Goal: Task Accomplishment & Management: Manage account settings

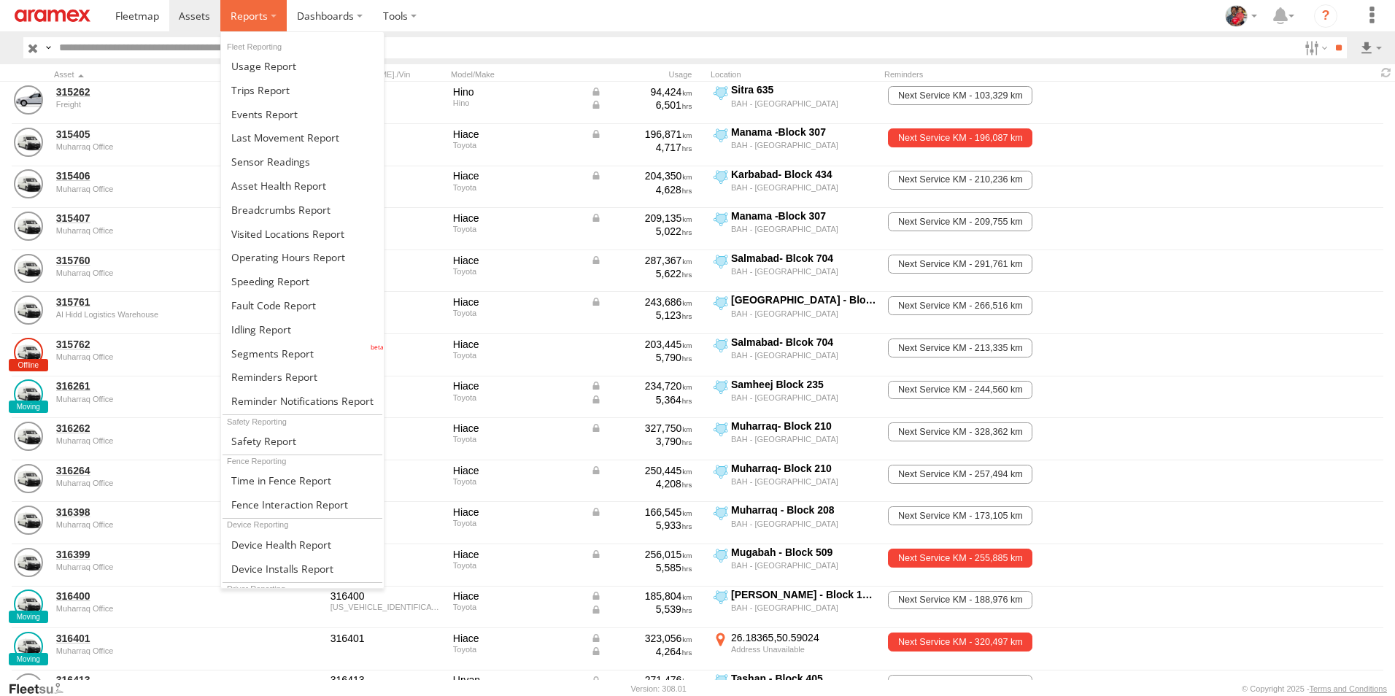
click at [238, 12] on span at bounding box center [249, 16] width 37 height 14
click at [251, 354] on span at bounding box center [272, 353] width 82 height 14
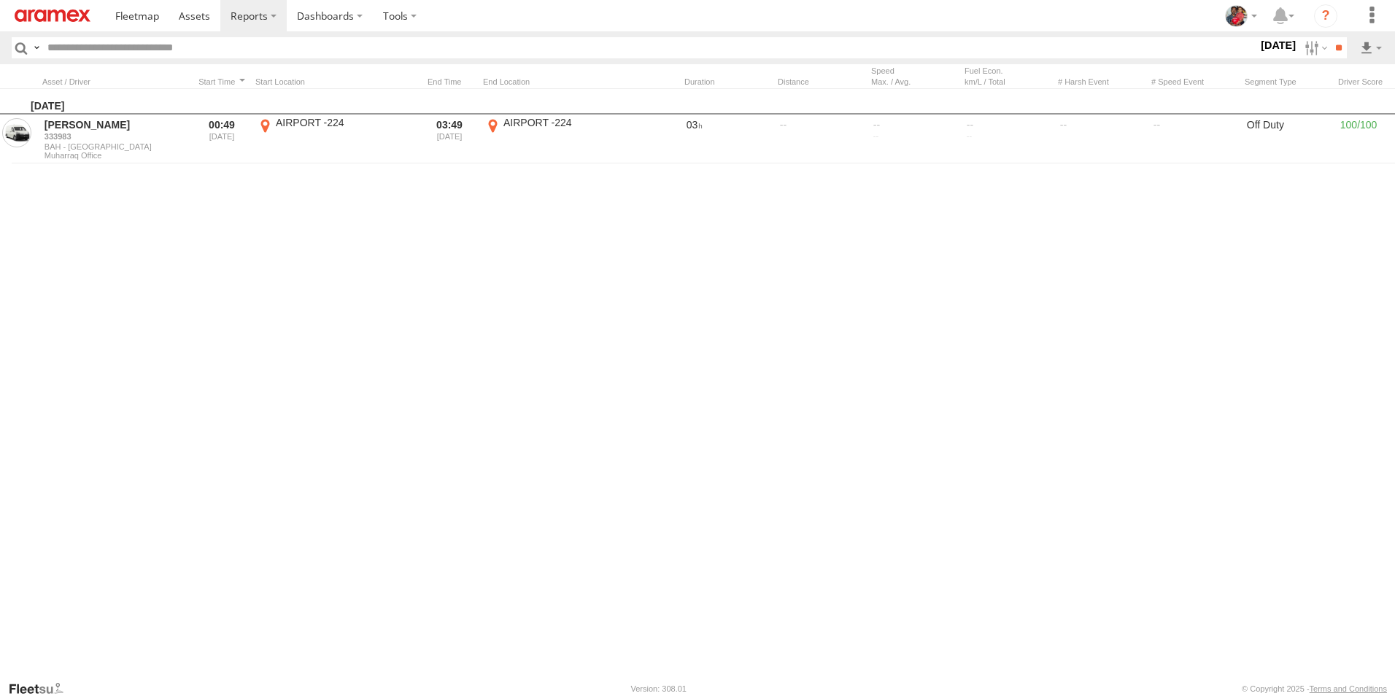
click at [1258, 46] on label "[DATE]" at bounding box center [1278, 45] width 41 height 16
click at [0, 0] on label at bounding box center [0, 0] width 0 height 0
click at [0, 0] on span "Off Duty" at bounding box center [0, 0] width 0 height 0
click at [1333, 47] on input "**" at bounding box center [1338, 47] width 17 height 21
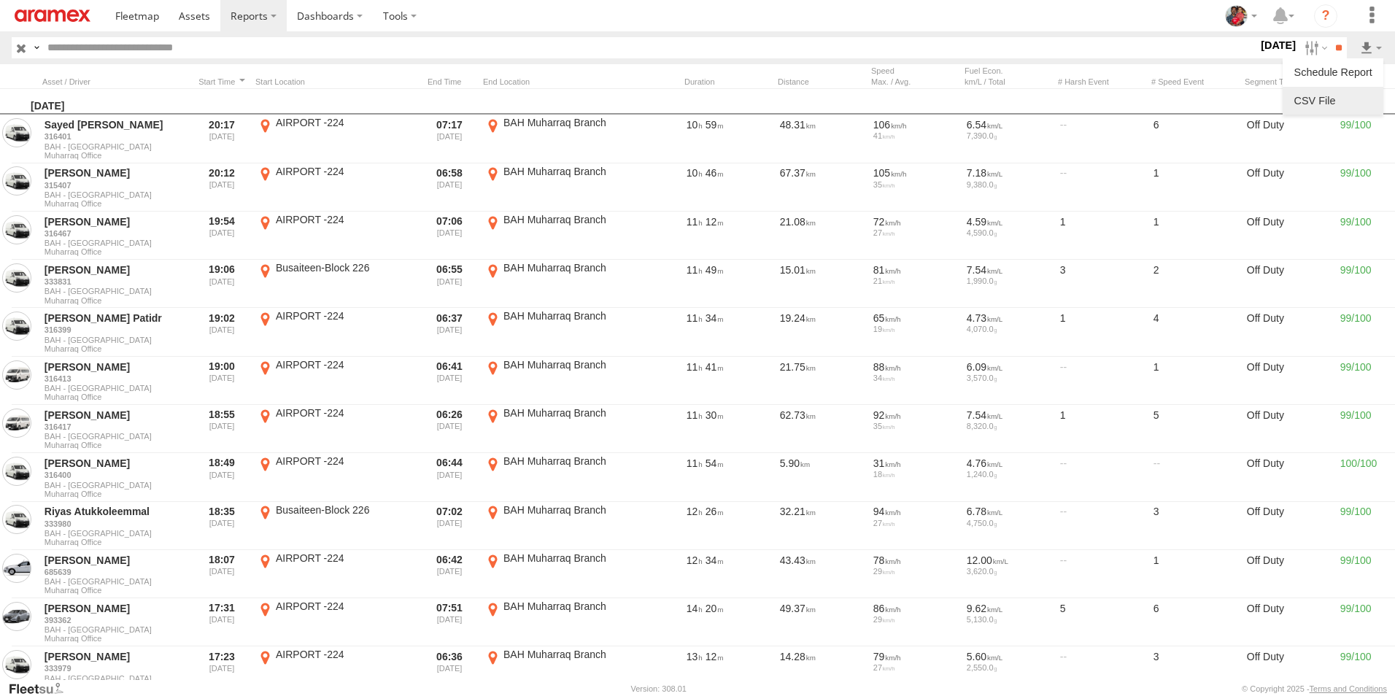
click at [1346, 101] on link at bounding box center [1332, 101] width 89 height 22
drag, startPoint x: 636, startPoint y: 15, endPoint x: 619, endPoint y: 21, distance: 18.0
click at [636, 15] on section at bounding box center [748, 15] width 1286 height 31
click at [190, 18] on span at bounding box center [194, 16] width 31 height 14
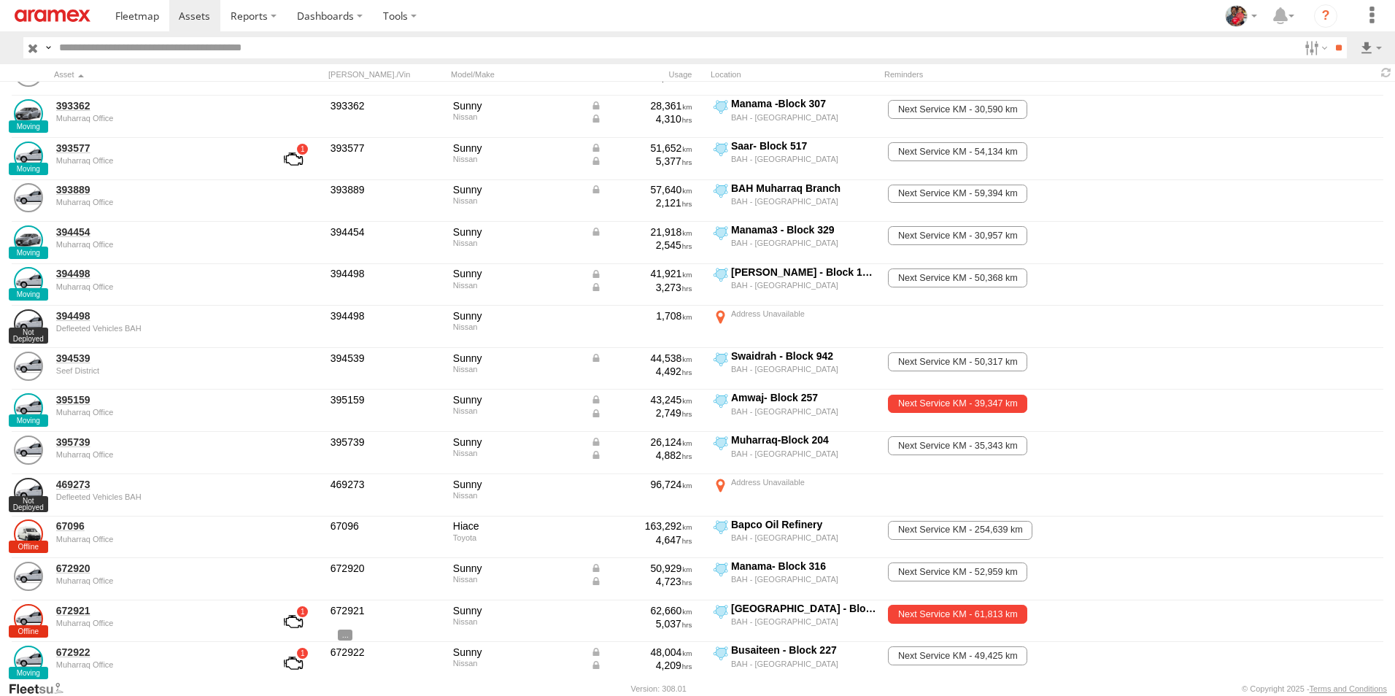
scroll to position [1897, 0]
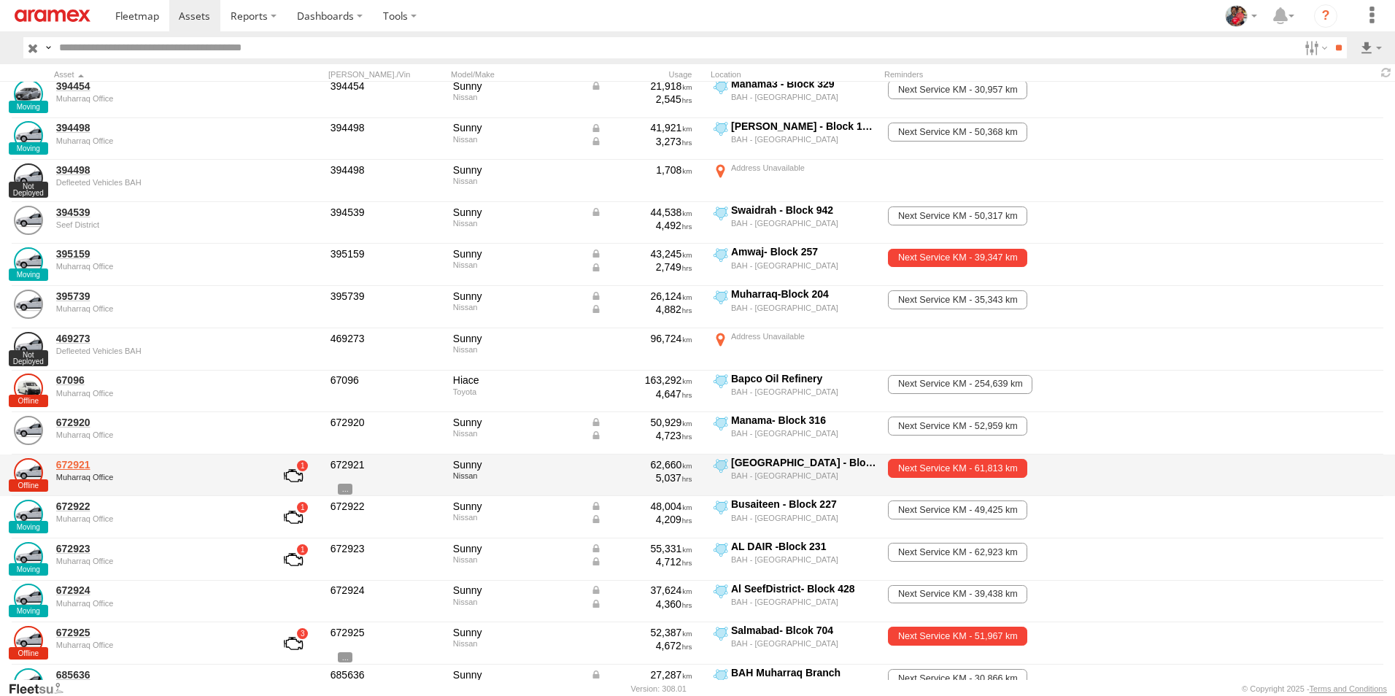
click at [74, 464] on link "672921" at bounding box center [156, 464] width 200 height 13
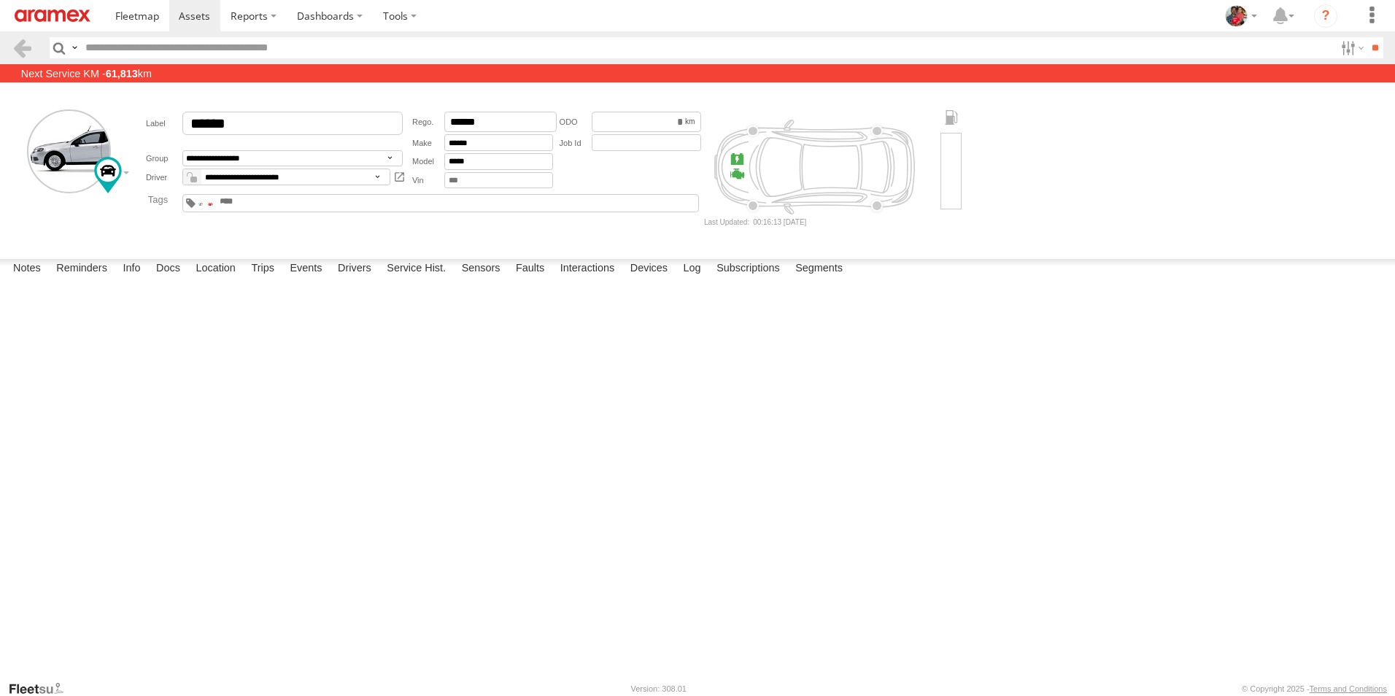
click at [213, 204] on span at bounding box center [210, 204] width 5 height 3
click at [197, 16] on span at bounding box center [194, 16] width 31 height 14
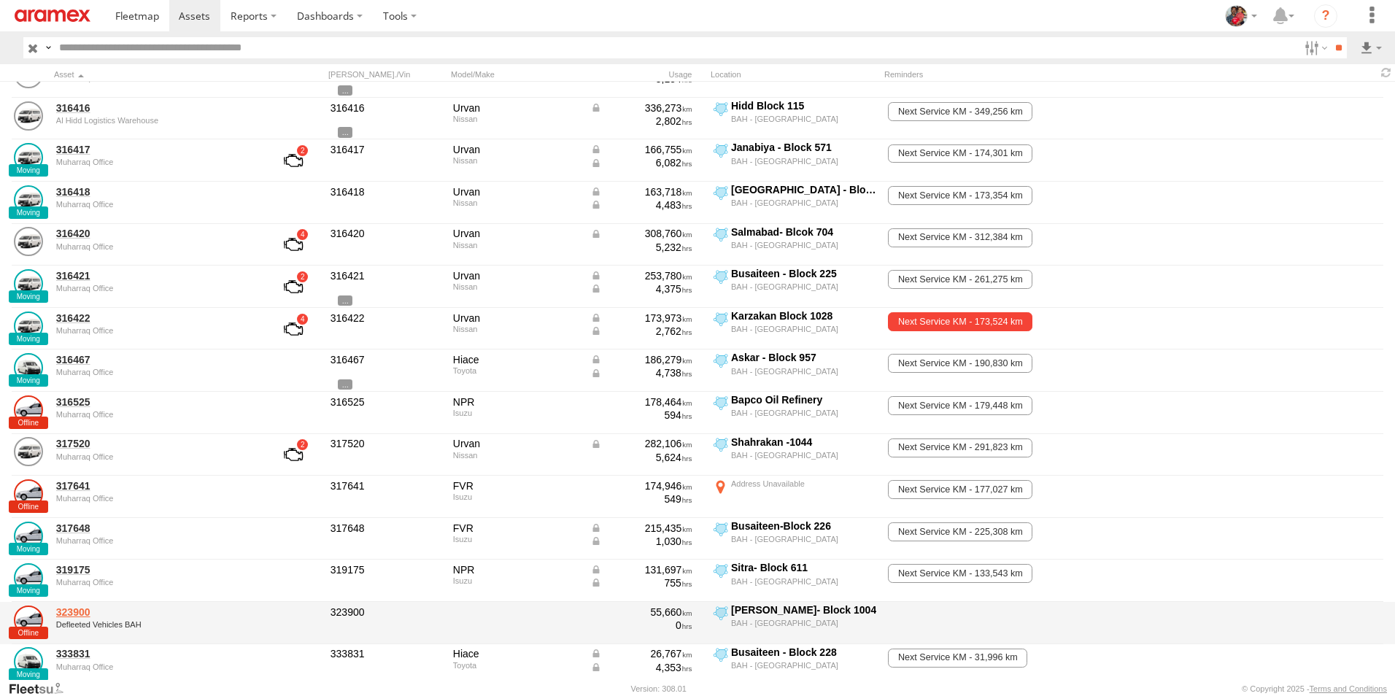
scroll to position [802, 0]
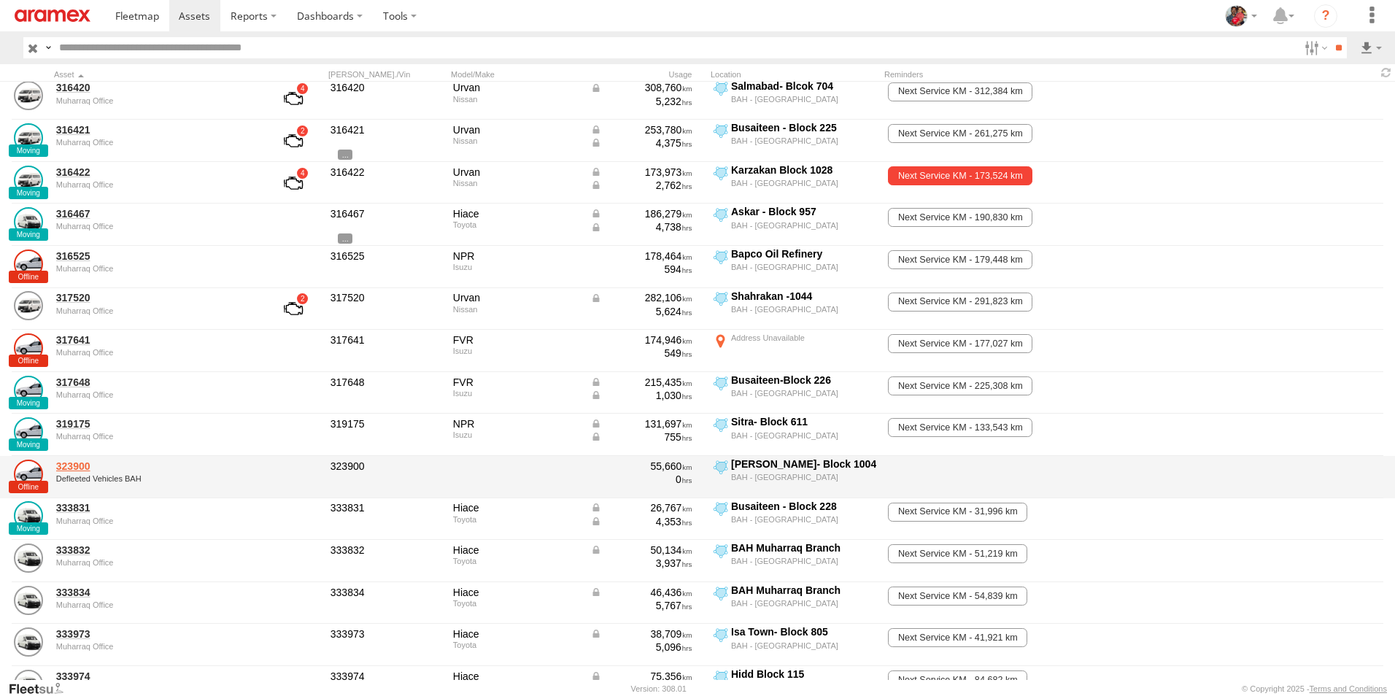
click at [71, 465] on link "323900" at bounding box center [156, 466] width 200 height 13
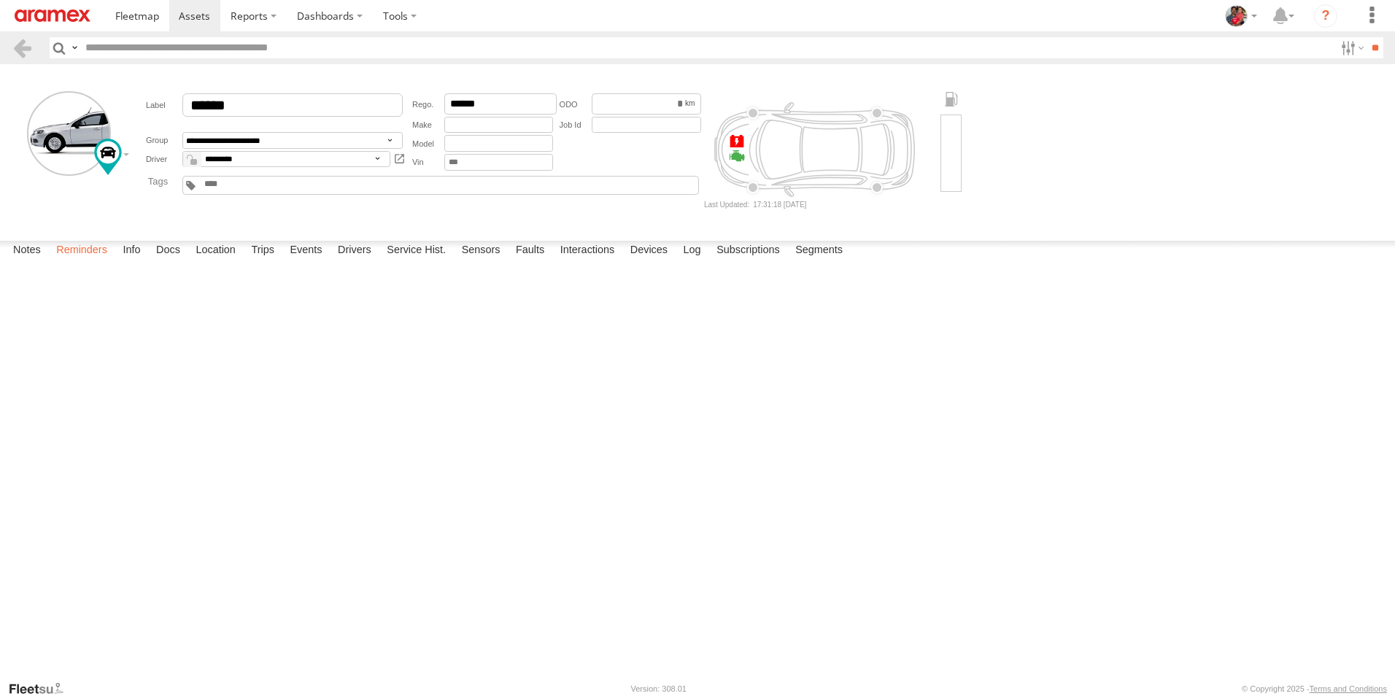
click at [84, 261] on label "Reminders" at bounding box center [82, 251] width 66 height 20
click at [135, 261] on label "Info" at bounding box center [131, 251] width 32 height 20
click at [169, 261] on label "Docs" at bounding box center [168, 251] width 39 height 20
click at [227, 261] on label "Location" at bounding box center [215, 251] width 55 height 20
click at [39, 261] on label "Notes" at bounding box center [27, 251] width 42 height 20
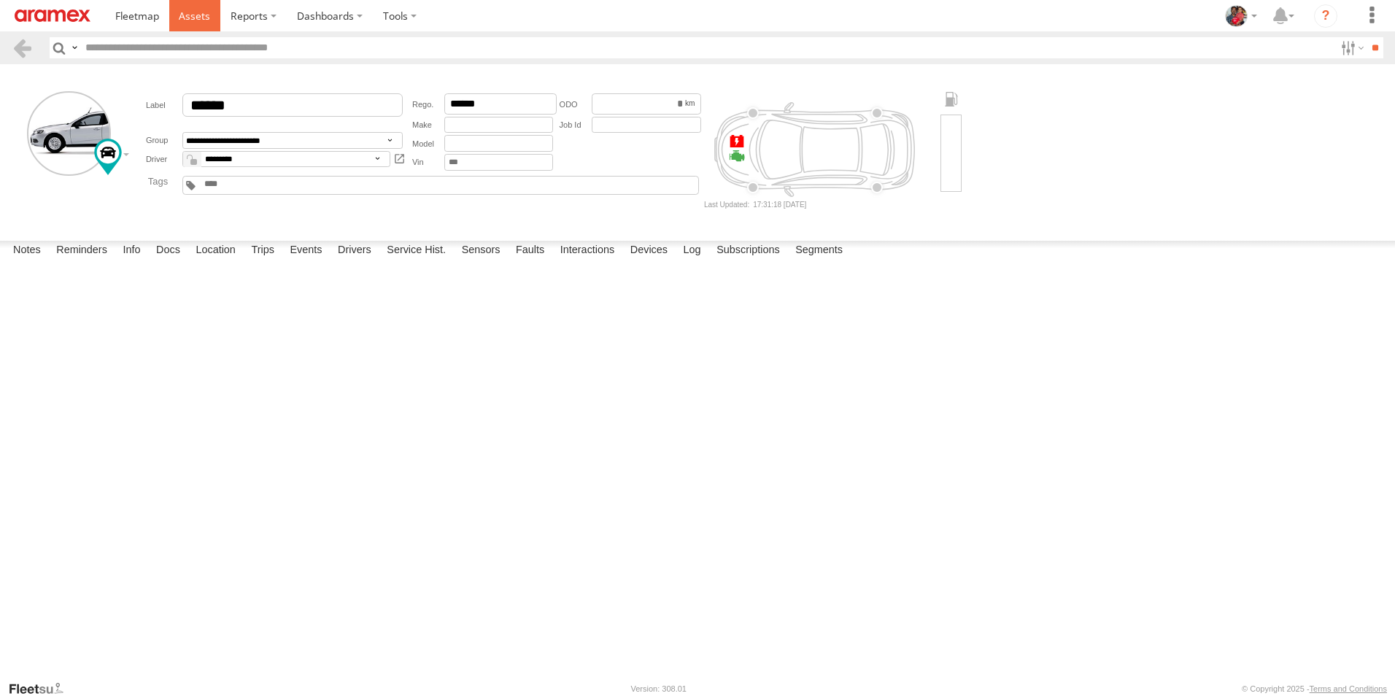
click at [201, 12] on span at bounding box center [194, 16] width 31 height 14
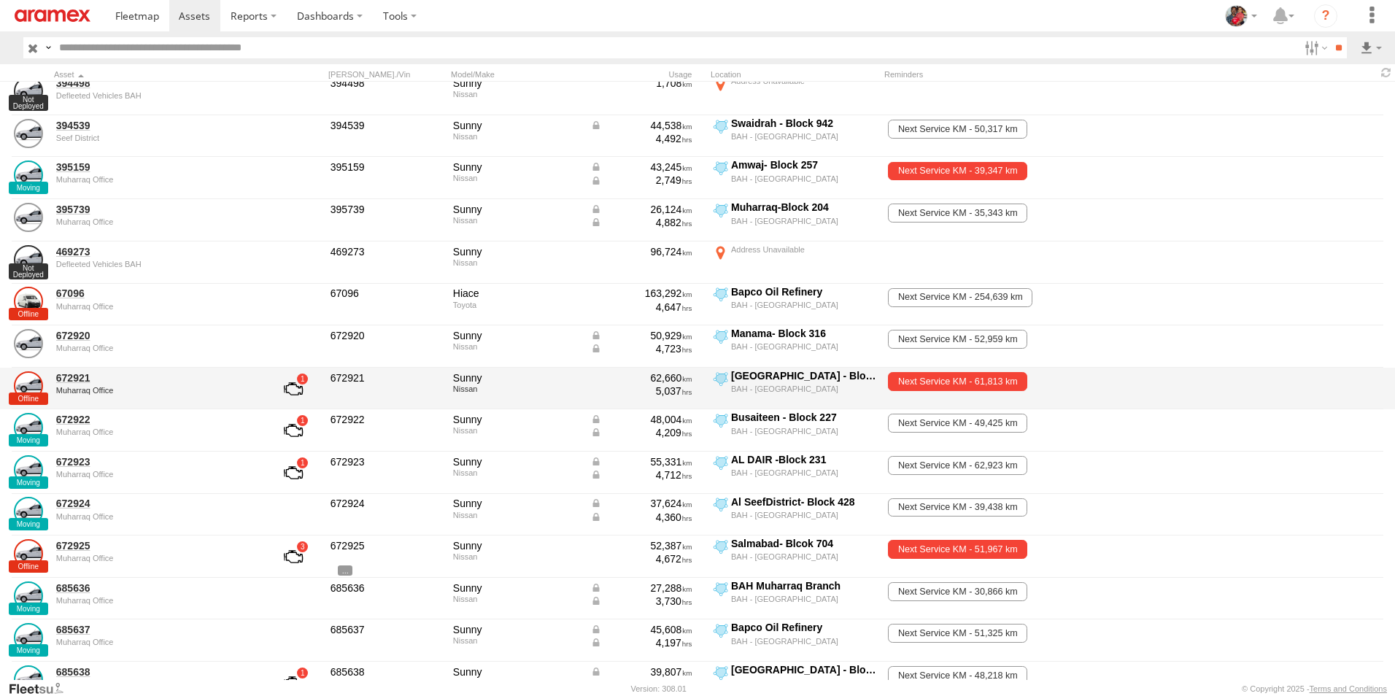
scroll to position [2042, 0]
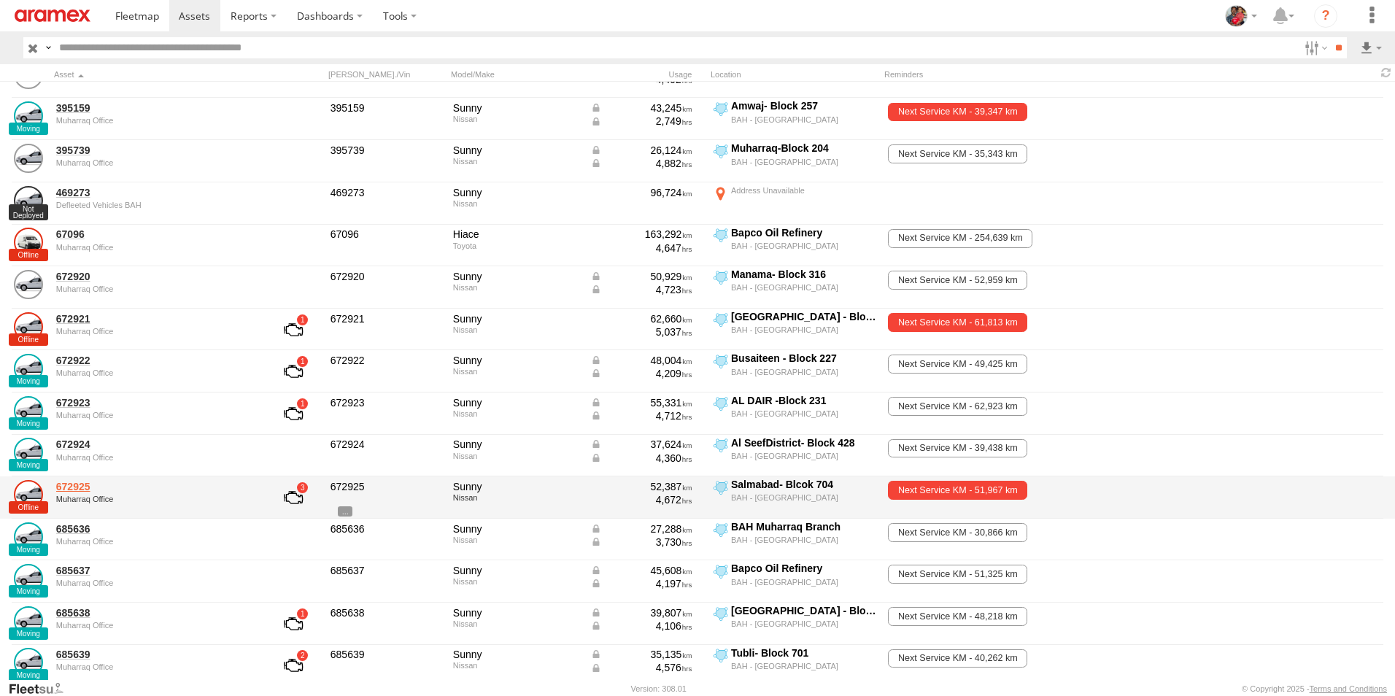
click at [75, 487] on link "672925" at bounding box center [156, 486] width 200 height 13
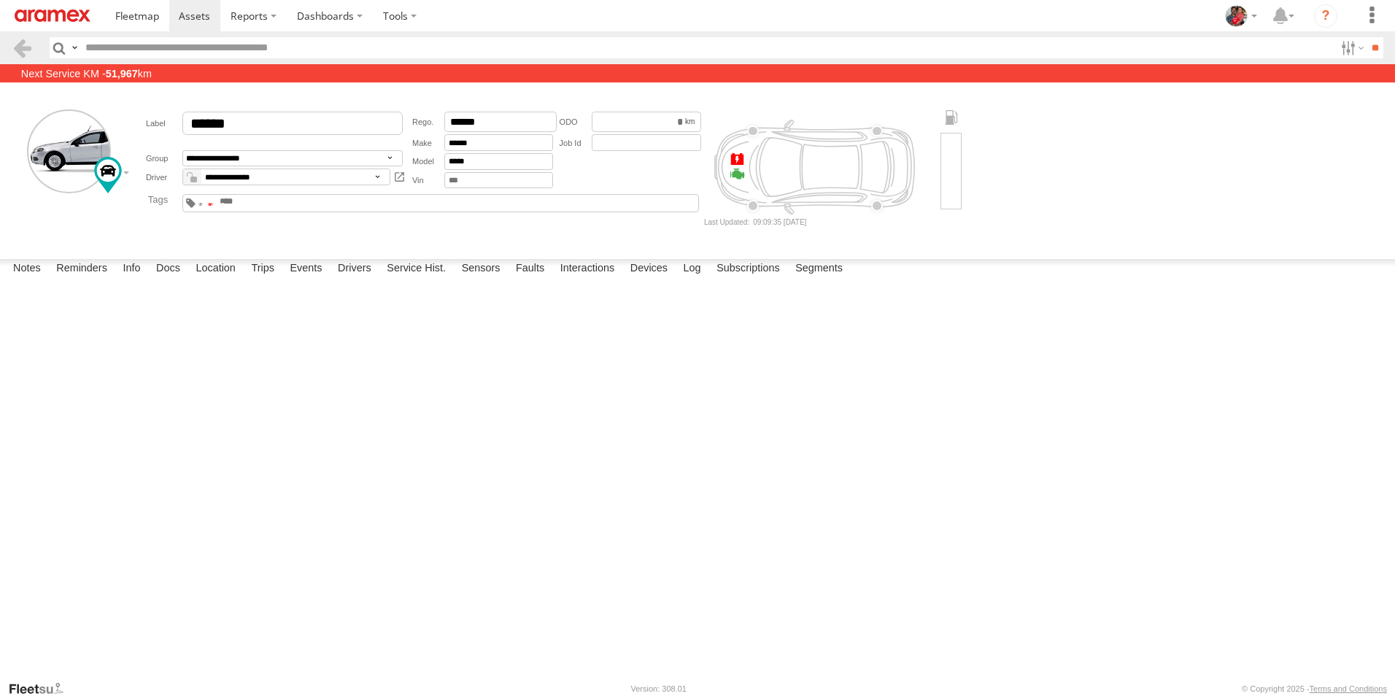
click at [213, 206] on span at bounding box center [210, 204] width 5 height 3
click at [197, 12] on span at bounding box center [194, 16] width 31 height 14
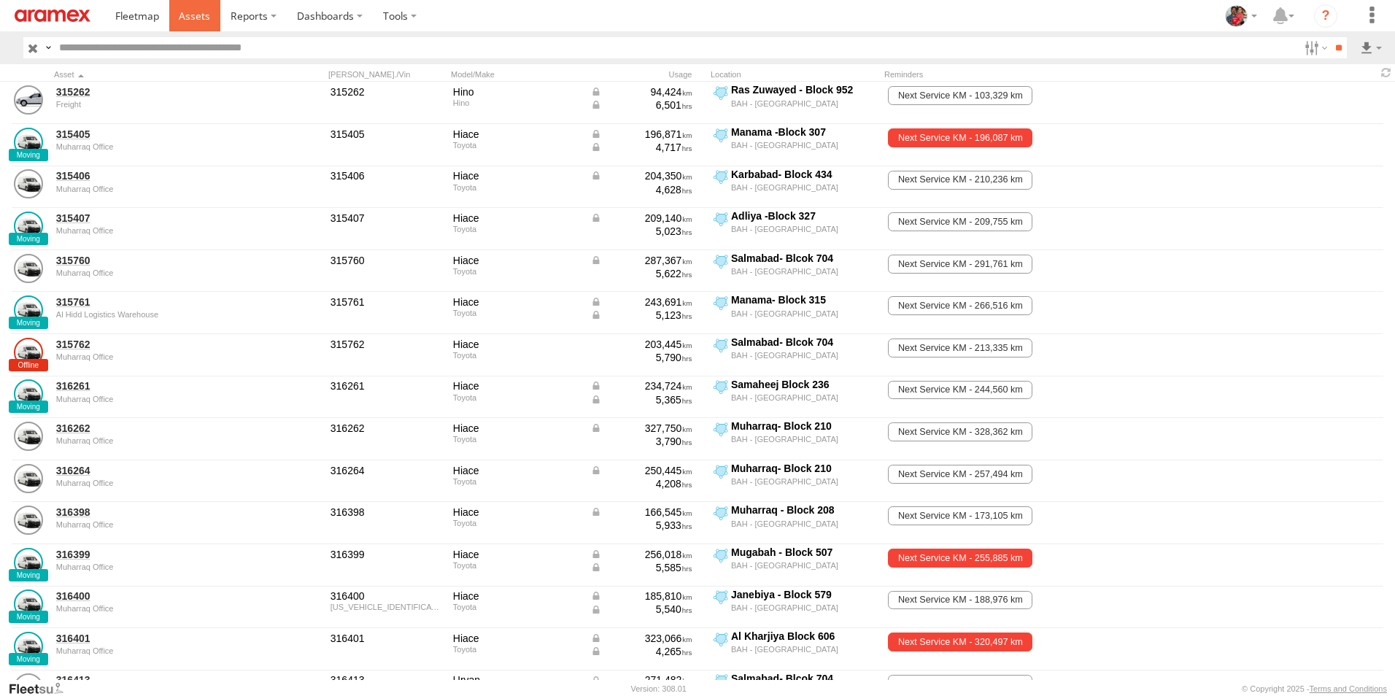
click at [189, 13] on span at bounding box center [194, 16] width 31 height 14
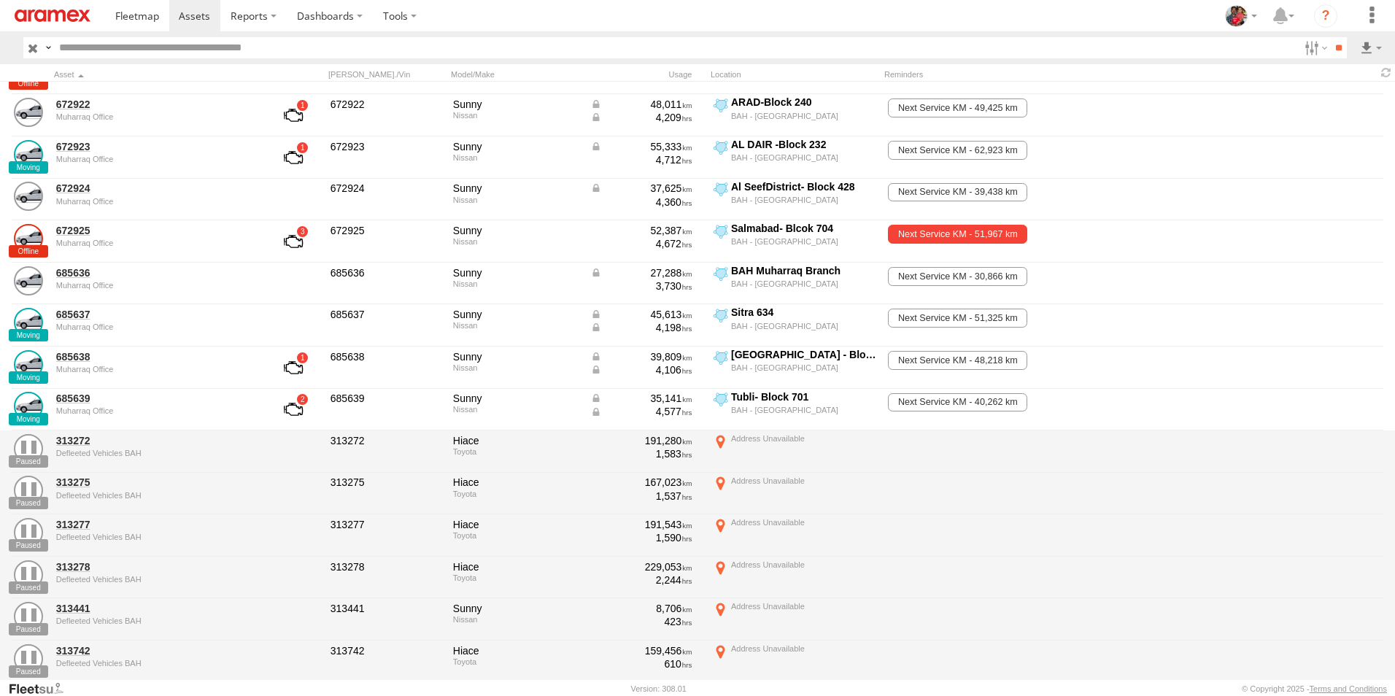
scroll to position [2334, 0]
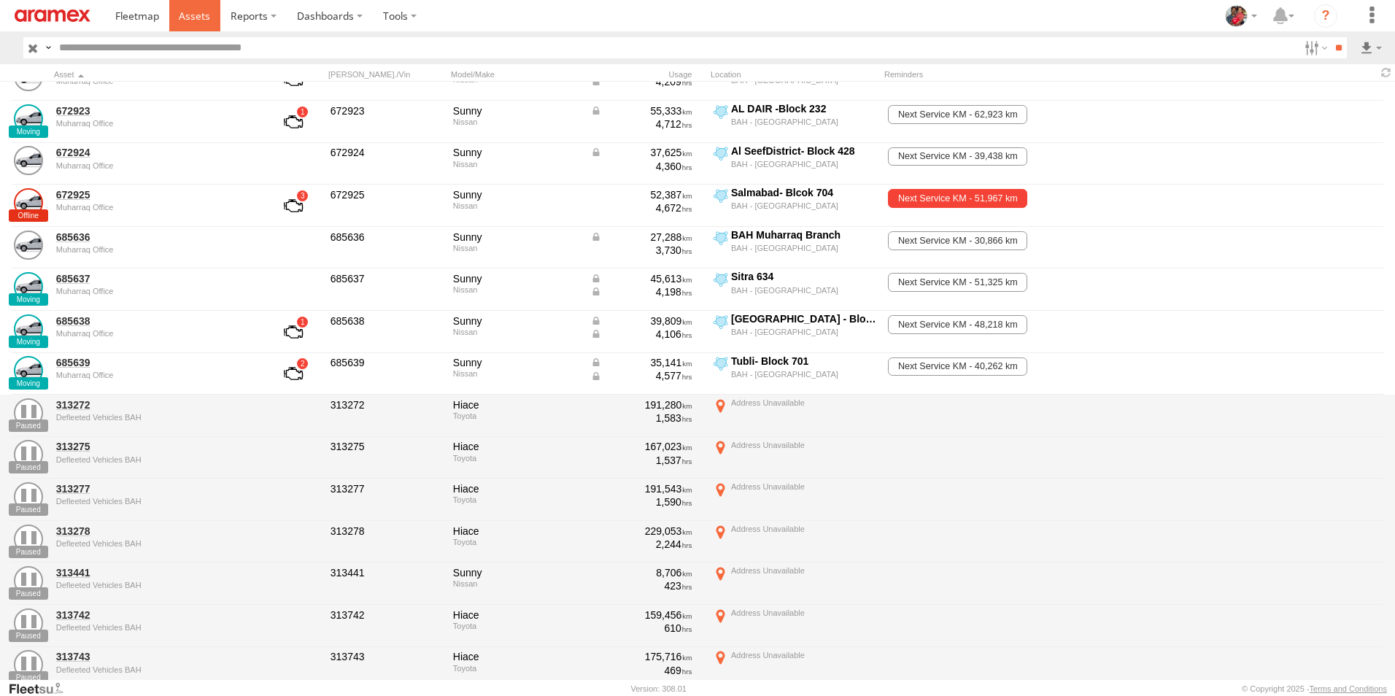
click at [191, 16] on span at bounding box center [194, 16] width 31 height 14
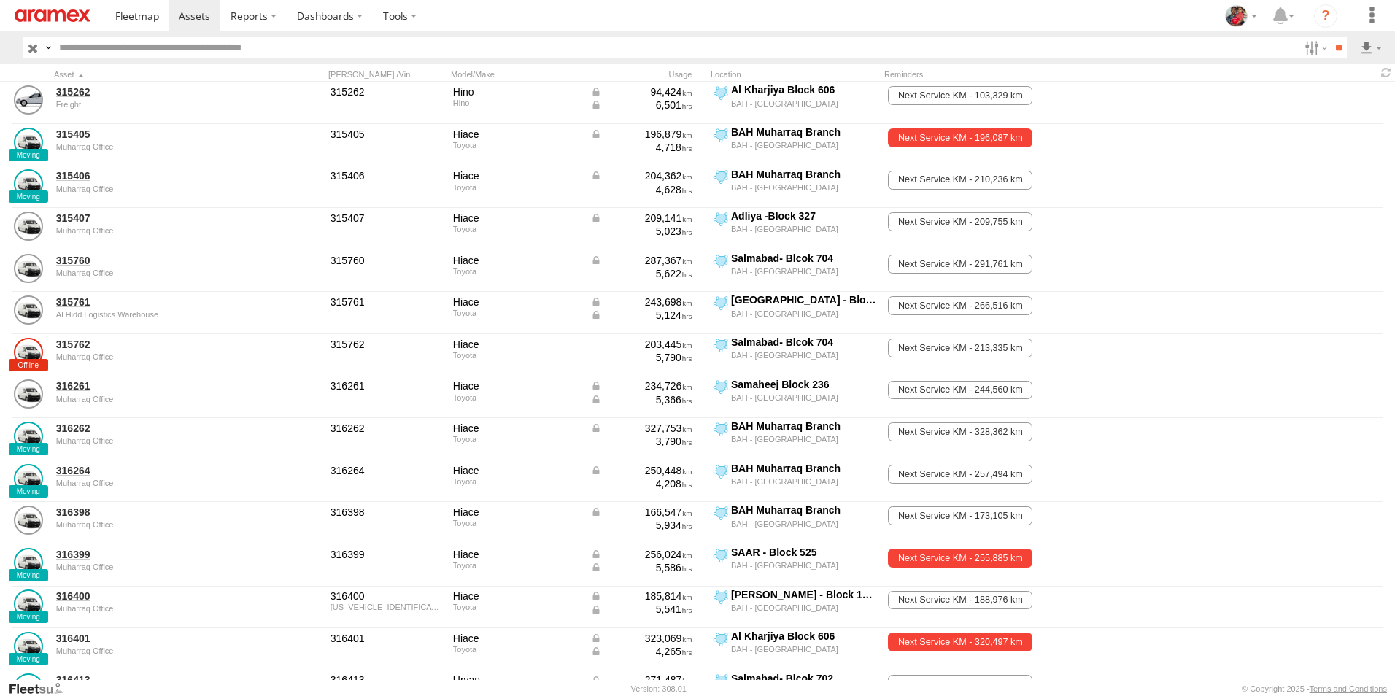
click at [284, 45] on input "text" at bounding box center [675, 47] width 1245 height 21
type input "******"
click at [1330, 37] on input "**" at bounding box center [1338, 47] width 17 height 21
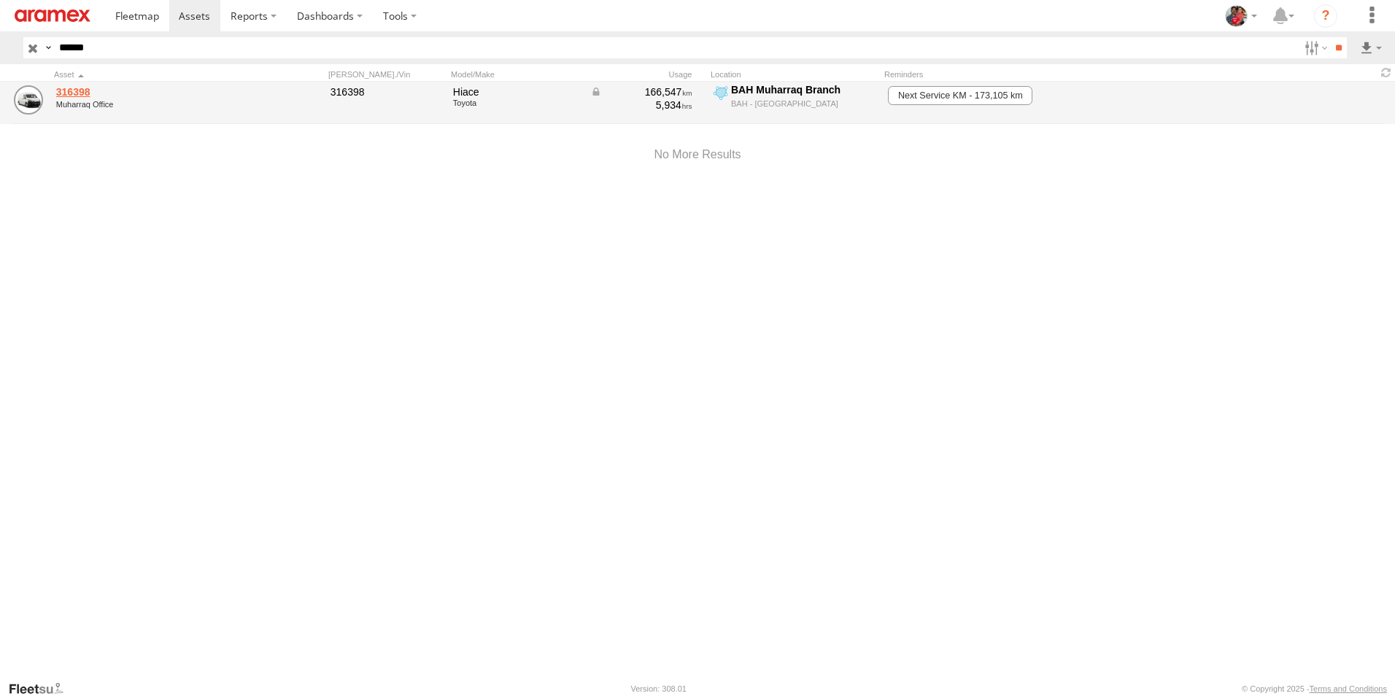
click at [71, 89] on link "316398" at bounding box center [156, 91] width 200 height 13
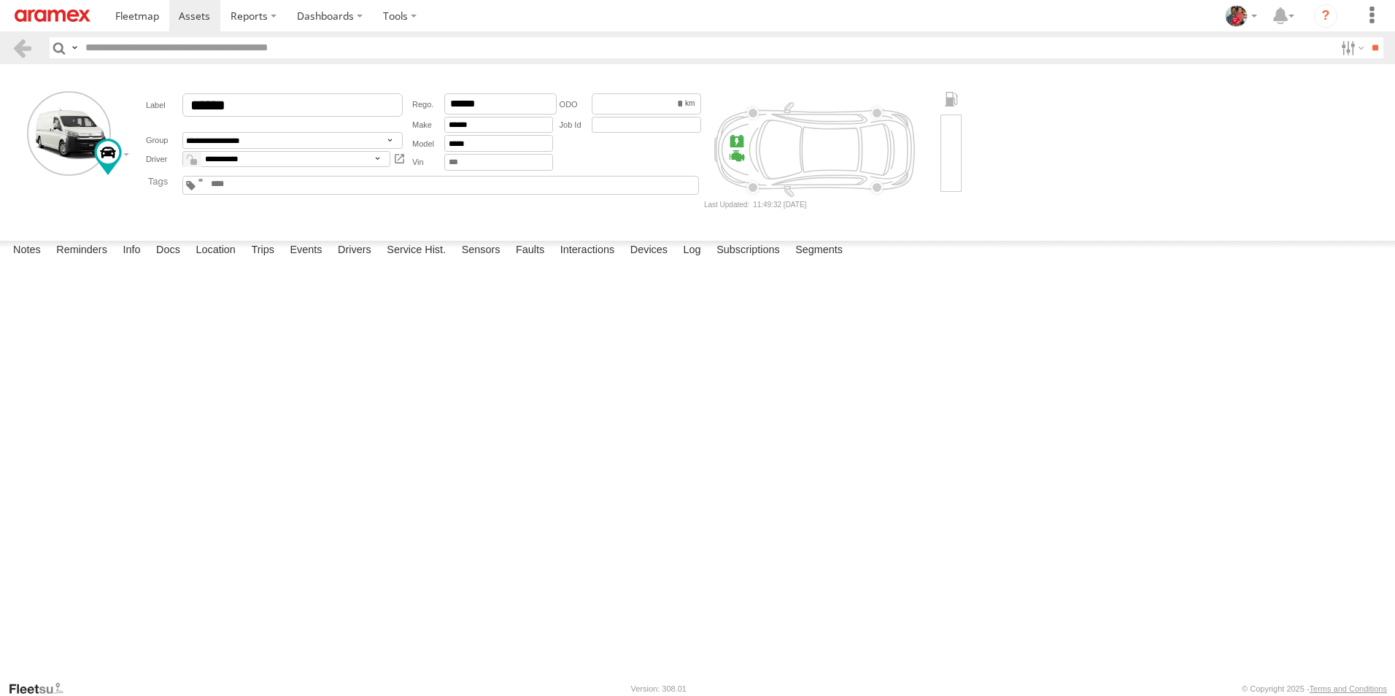
type input "******"
select select "*****"
click at [182, 151] on select "**********" at bounding box center [286, 159] width 208 height 17
click at [190, 15] on span at bounding box center [194, 16] width 31 height 14
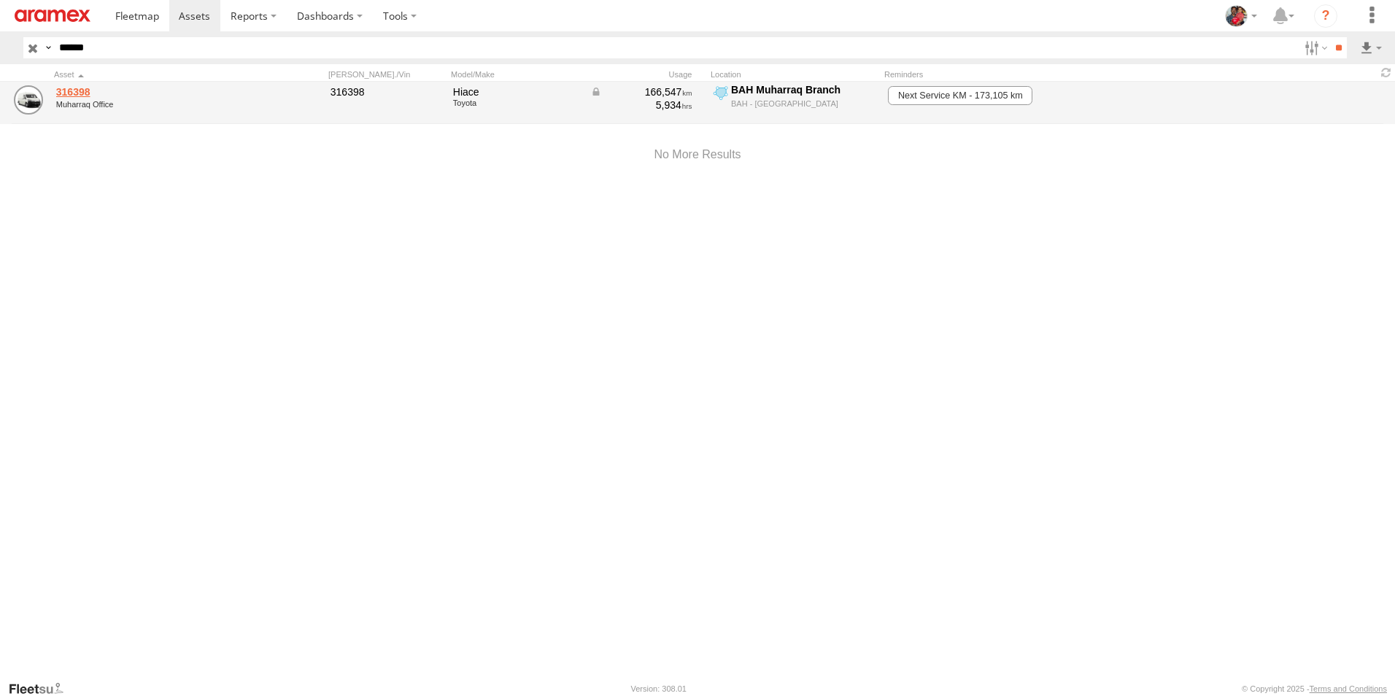
click at [71, 91] on link "316398" at bounding box center [156, 91] width 200 height 13
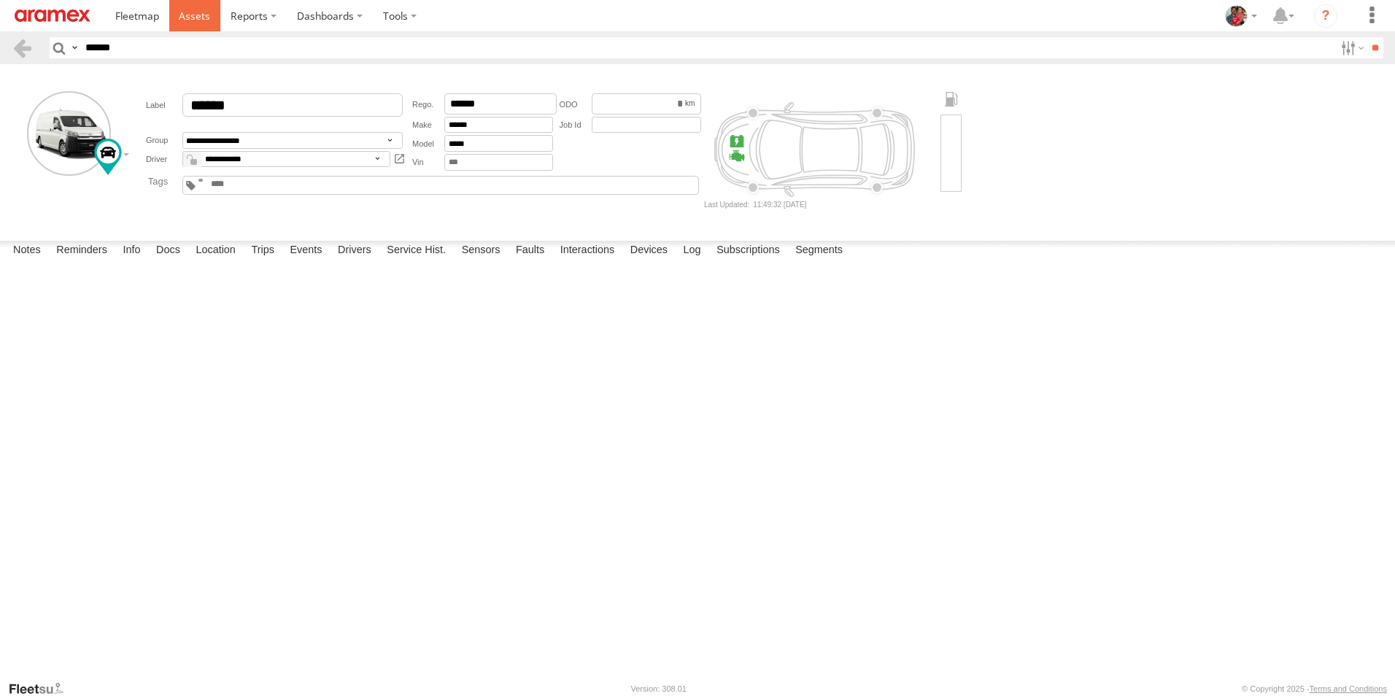
click at [194, 15] on span at bounding box center [194, 16] width 31 height 14
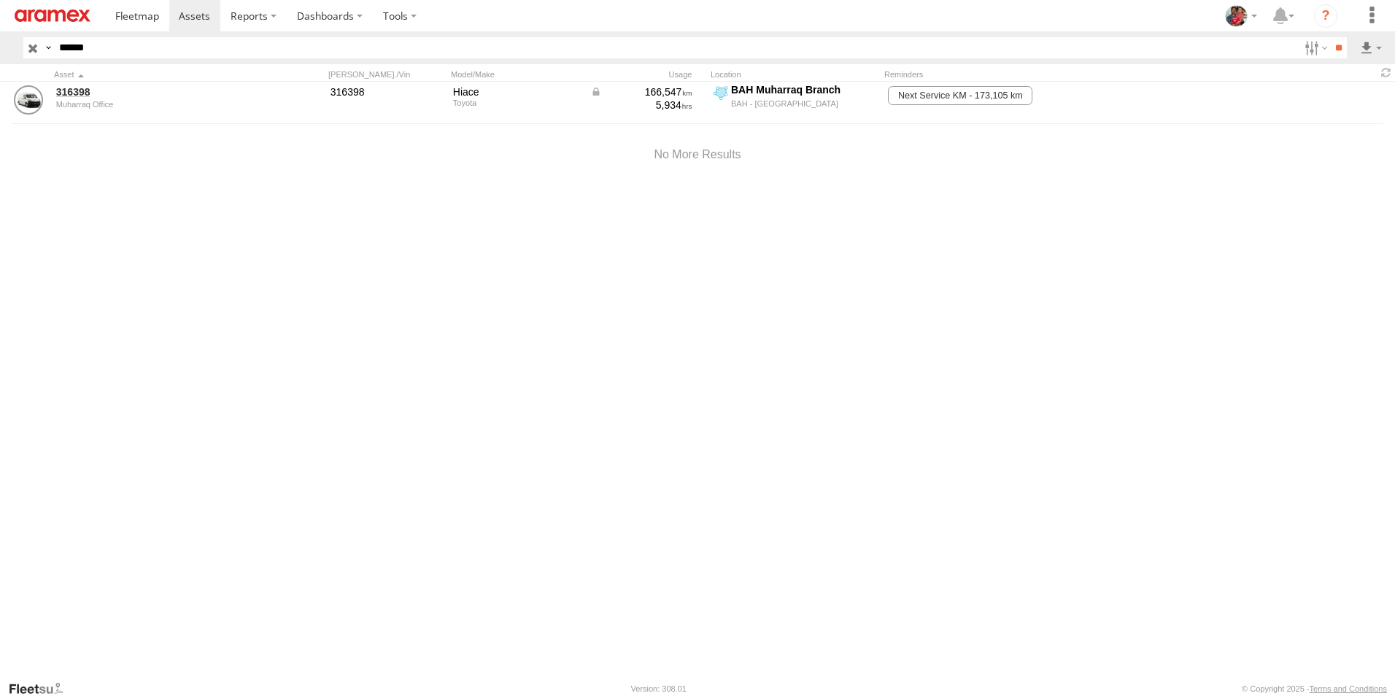
click at [32, 47] on input "button" at bounding box center [32, 47] width 19 height 21
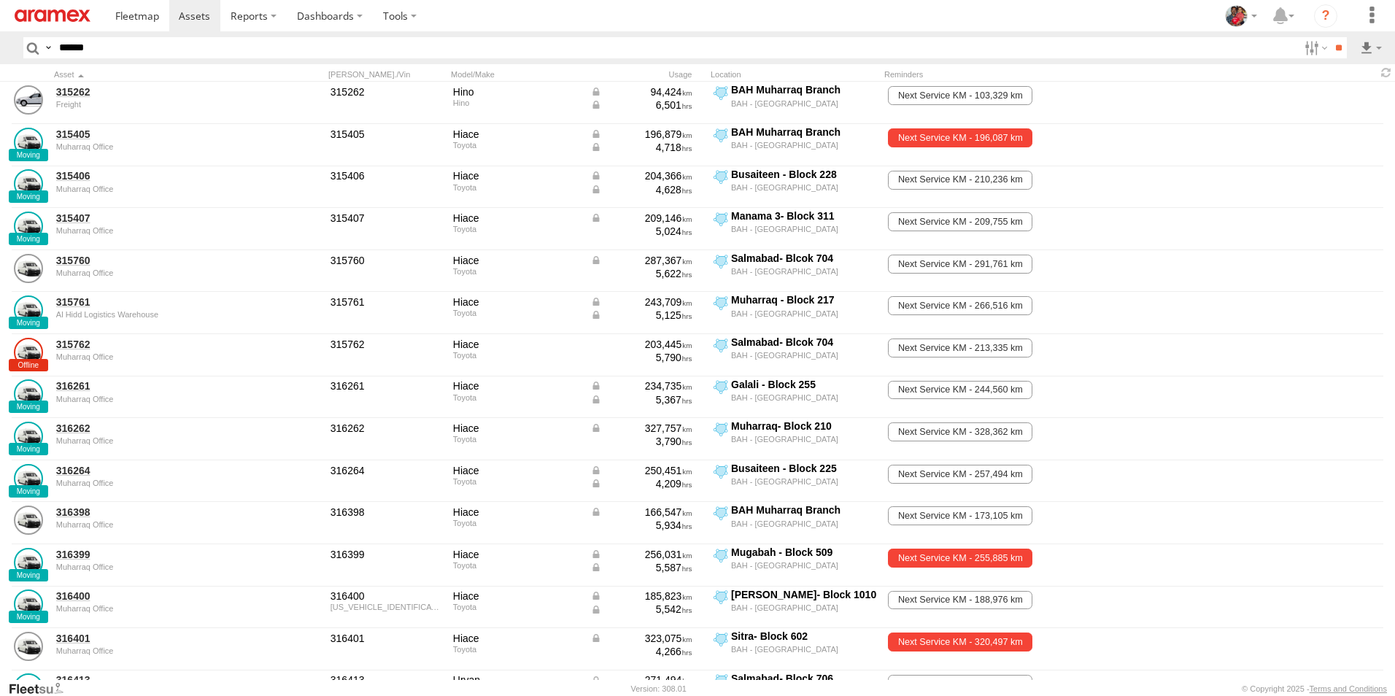
click at [248, 47] on input "******" at bounding box center [675, 47] width 1245 height 21
type input "******"
click at [1330, 37] on input "**" at bounding box center [1338, 47] width 17 height 21
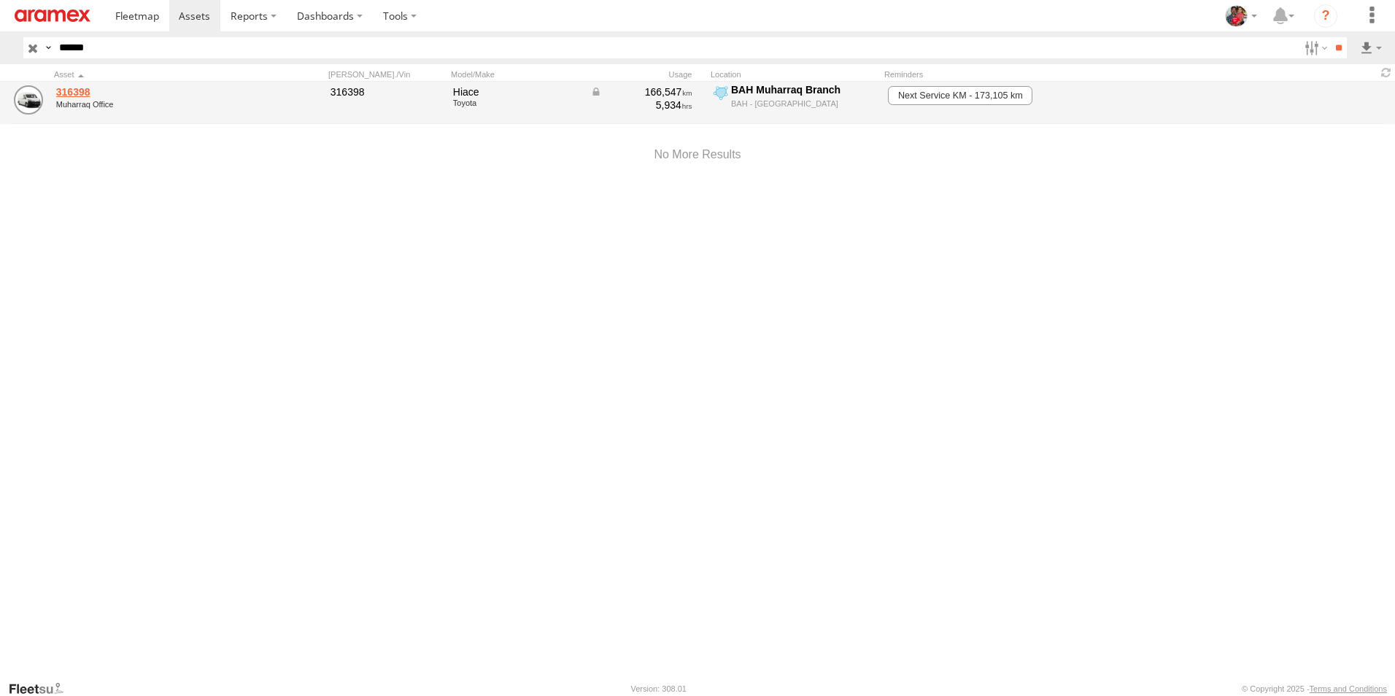
click at [70, 94] on link "316398" at bounding box center [156, 91] width 200 height 13
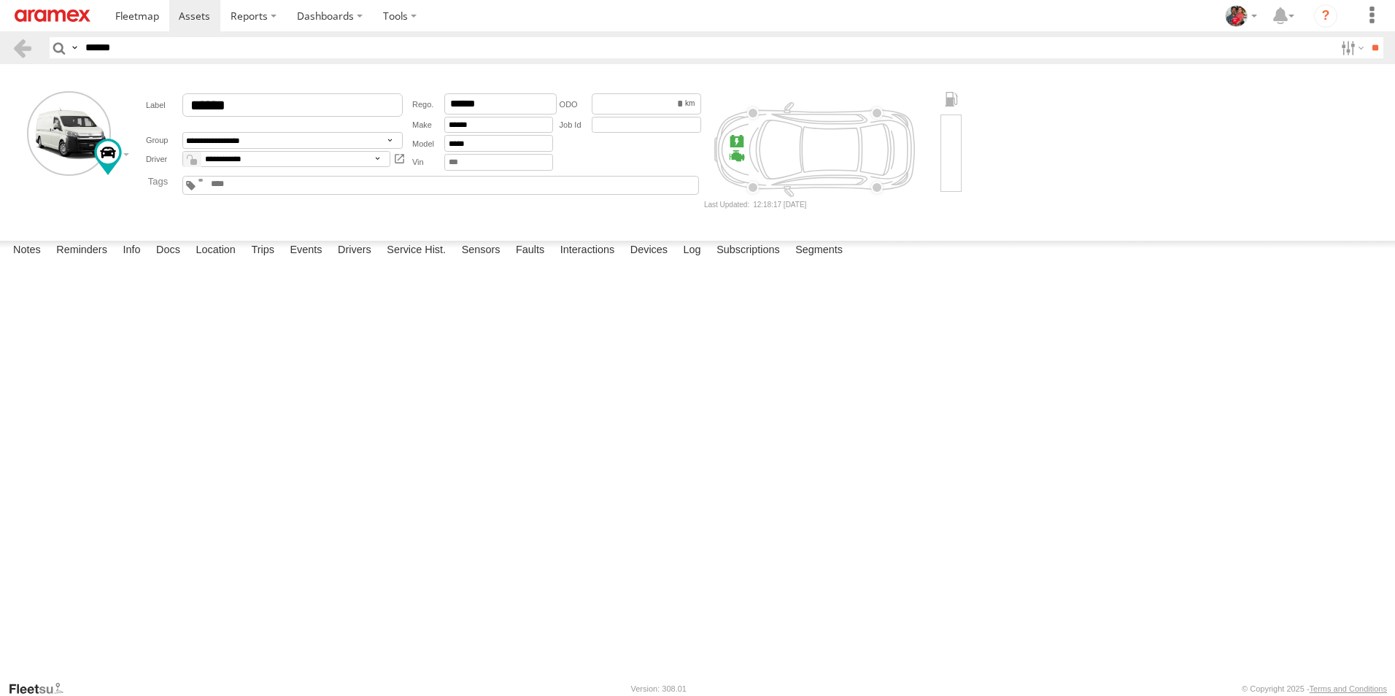
type input "******"
click at [74, 261] on label "Reminders" at bounding box center [82, 251] width 66 height 20
click at [0, 0] on div at bounding box center [0, 0] width 0 height 0
click at [0, 0] on button "Proceed" at bounding box center [0, 0] width 0 height 0
click at [0, 0] on div at bounding box center [0, 0] width 0 height 0
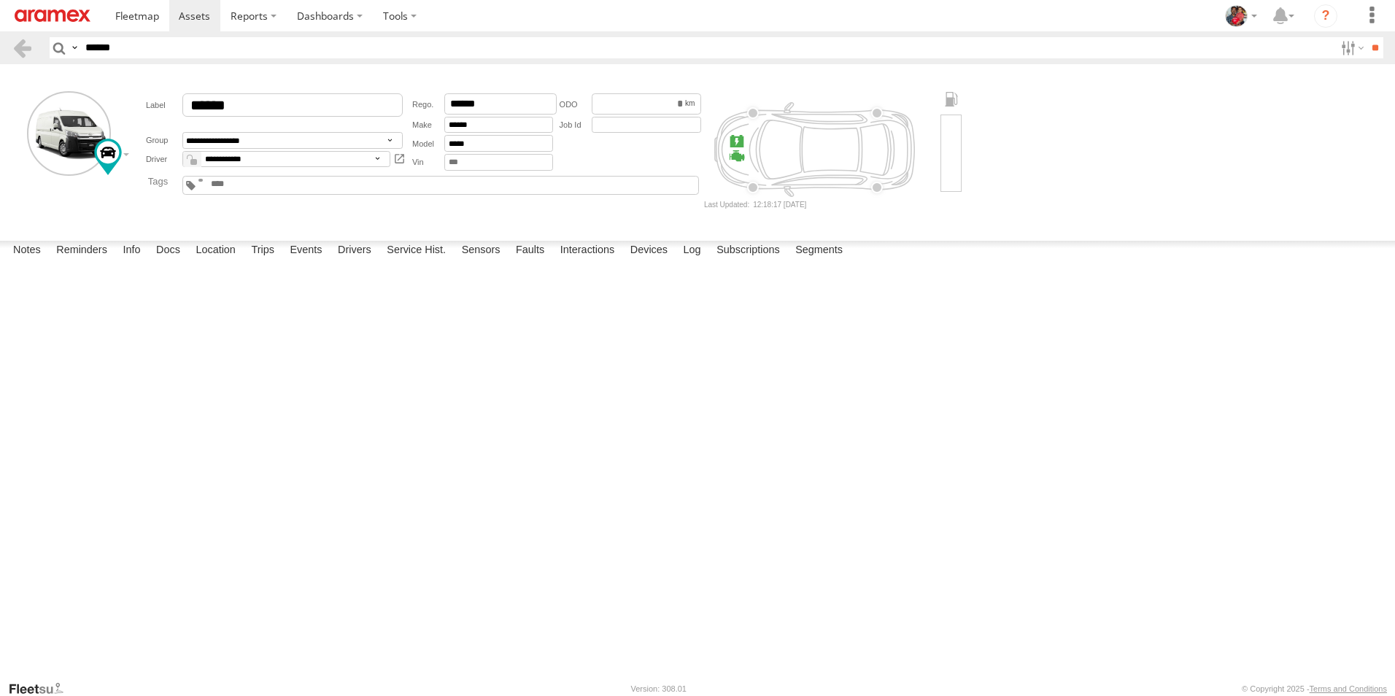
click at [0, 0] on button "Proceed" at bounding box center [0, 0] width 0 height 0
click at [0, 0] on div at bounding box center [0, 0] width 0 height 0
click at [0, 0] on button "Proceed" at bounding box center [0, 0] width 0 height 0
click at [0, 0] on div at bounding box center [0, 0] width 0 height 0
click at [0, 0] on button "Proceed" at bounding box center [0, 0] width 0 height 0
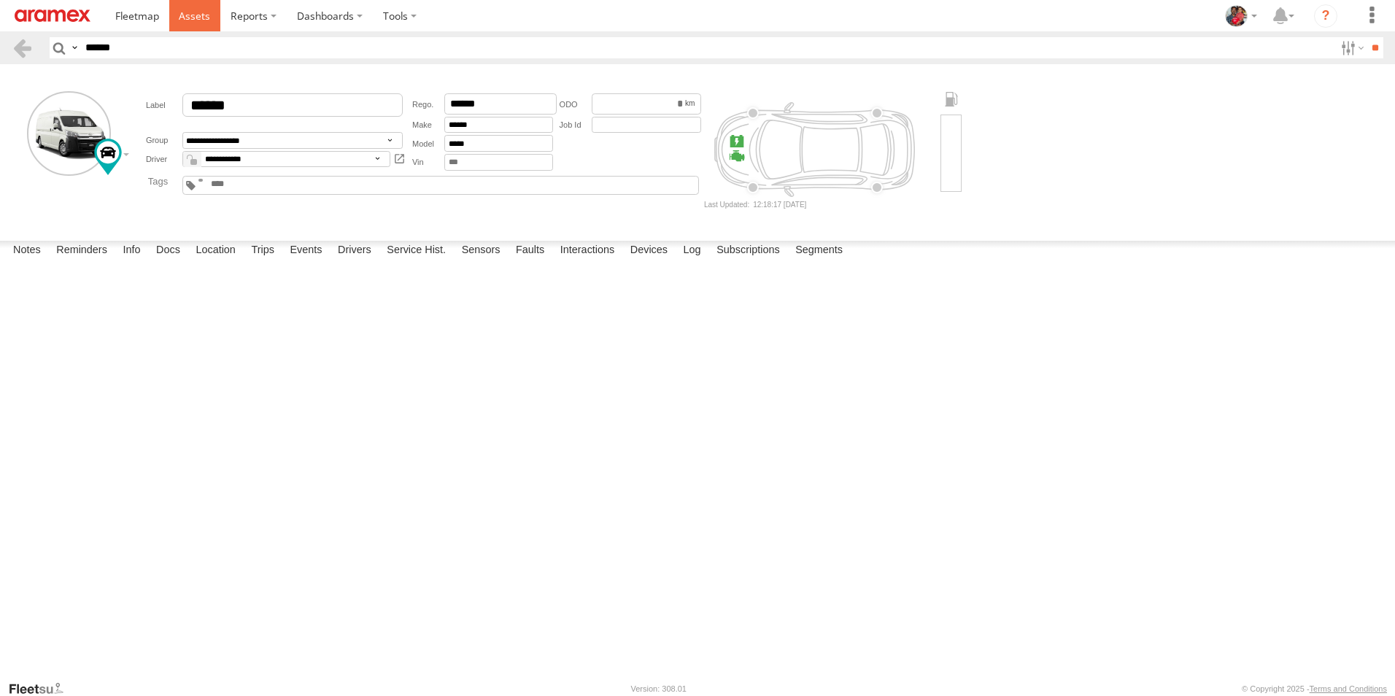
click at [190, 10] on span at bounding box center [194, 16] width 31 height 14
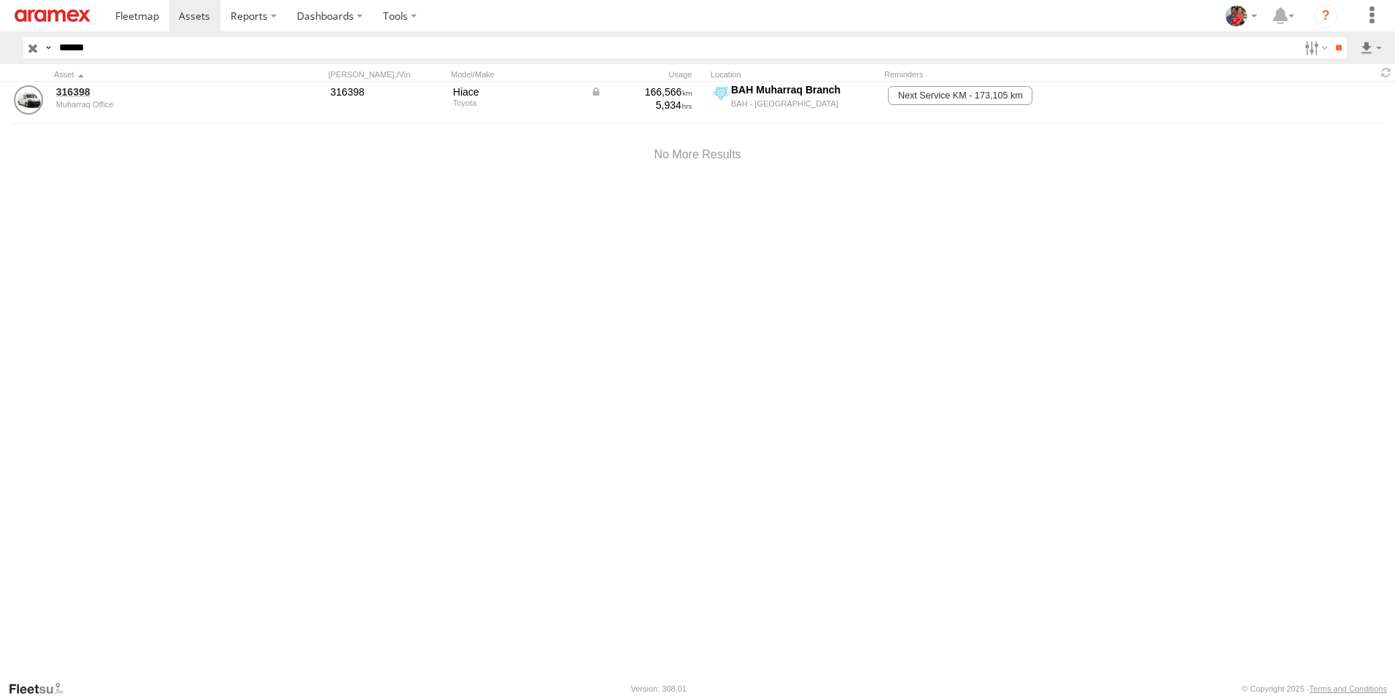
click at [31, 48] on input "button" at bounding box center [32, 47] width 19 height 21
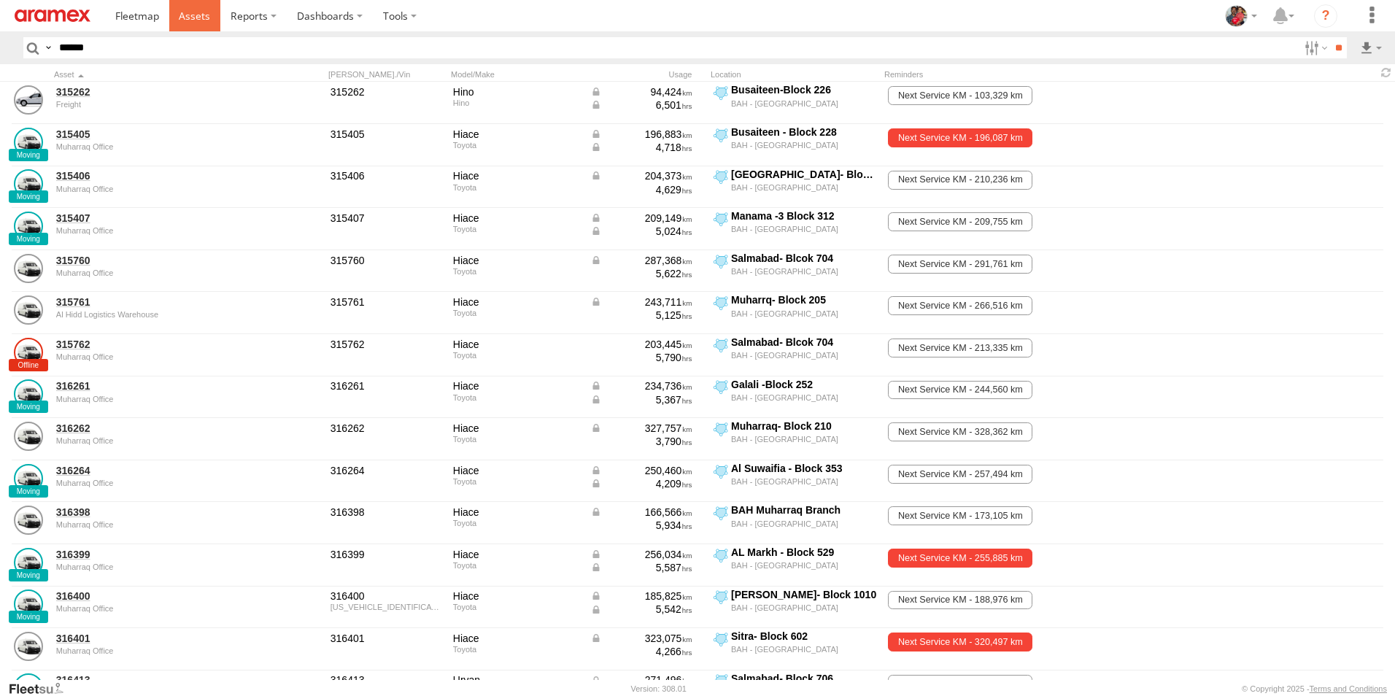
click at [193, 11] on span at bounding box center [194, 16] width 31 height 14
